Goal: Information Seeking & Learning: Learn about a topic

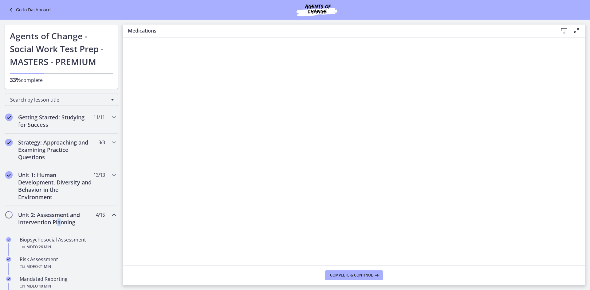
scroll to position [307, 0]
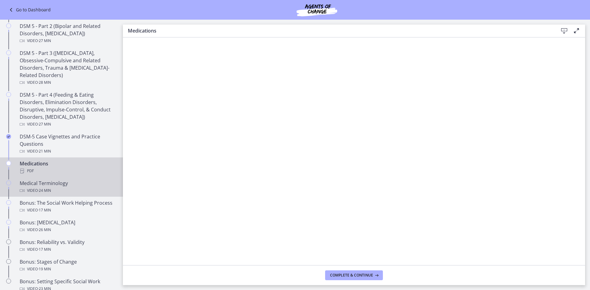
click at [49, 190] on span "· 24 min" at bounding box center [44, 190] width 13 height 7
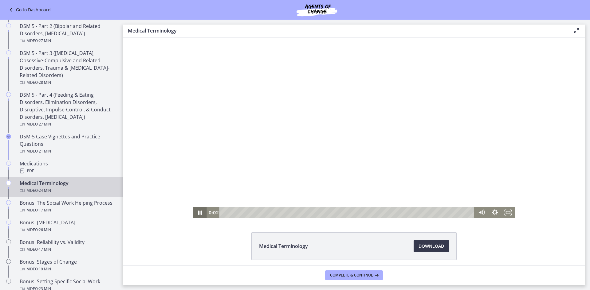
click at [197, 214] on icon "Pause" at bounding box center [200, 212] width 14 height 11
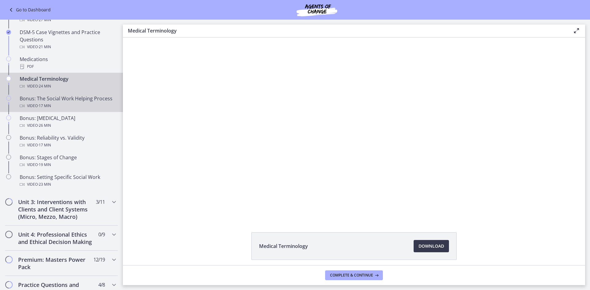
scroll to position [430, 0]
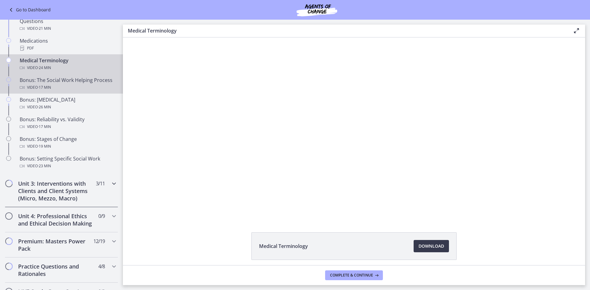
click at [37, 182] on h2 "Unit 3: Interventions with Clients and Client Systems (Micro, Mezzo, Macro)" at bounding box center [55, 191] width 75 height 22
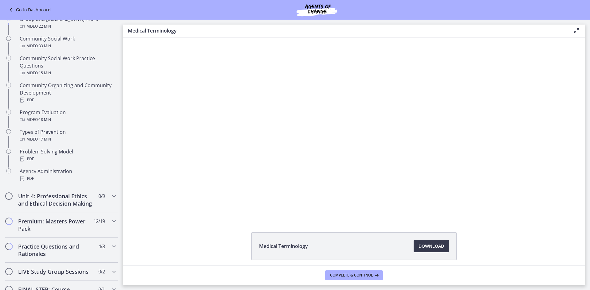
scroll to position [307, 0]
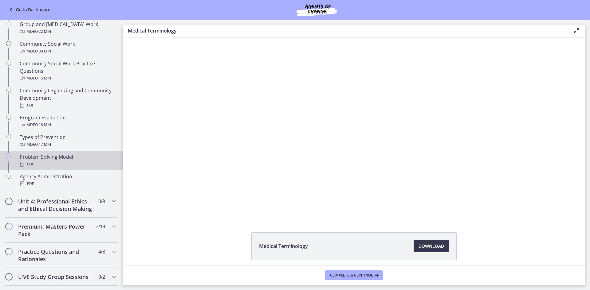
click at [87, 159] on div "Problem Solving Model PDF" at bounding box center [68, 160] width 96 height 15
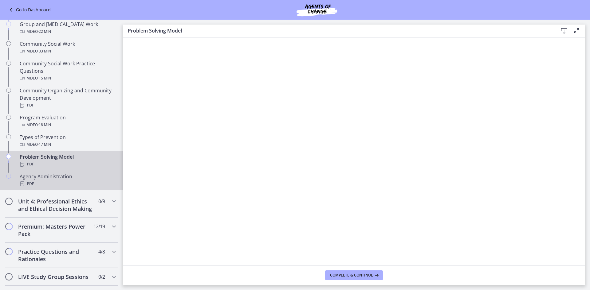
click at [80, 180] on div "PDF" at bounding box center [68, 183] width 96 height 7
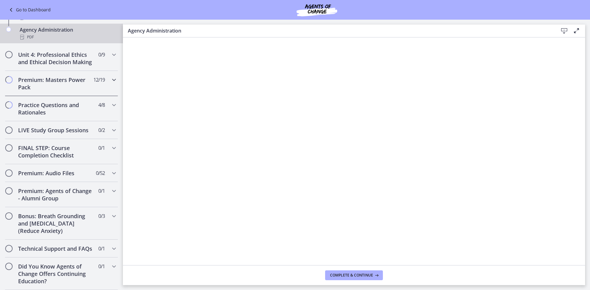
scroll to position [469, 0]
